Goal: Navigation & Orientation: Go to known website

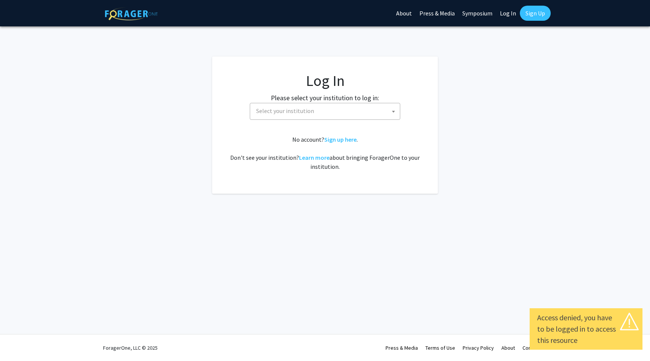
select select
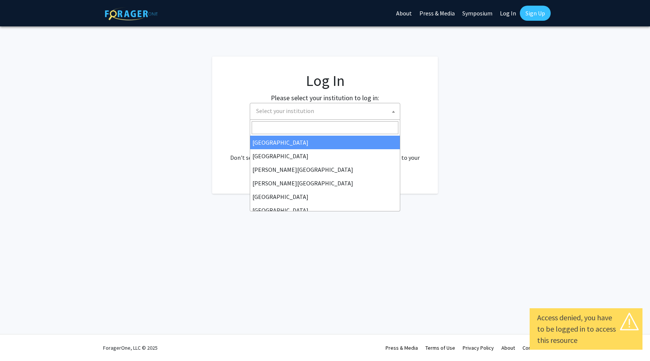
click at [362, 113] on span "Select your institution" at bounding box center [326, 110] width 147 height 15
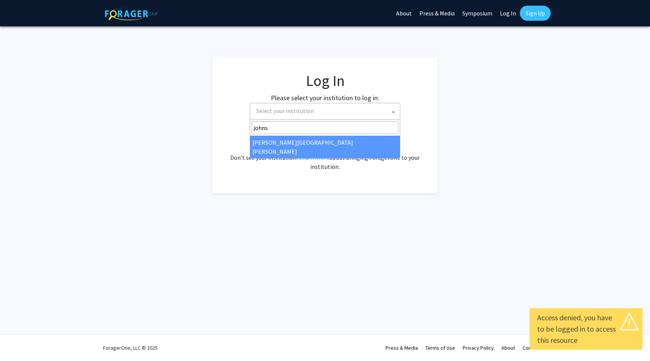
type input "johns"
select select "1"
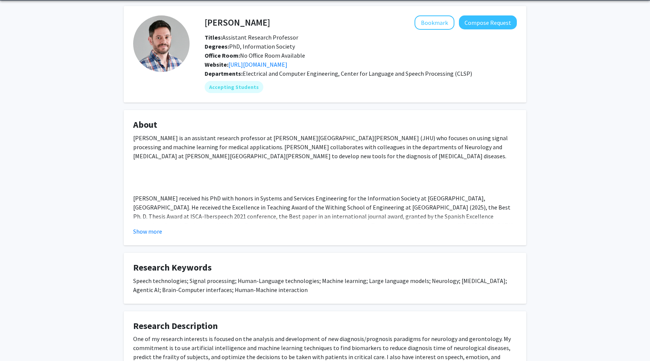
scroll to position [26, 0]
